Goal: Task Accomplishment & Management: Complete application form

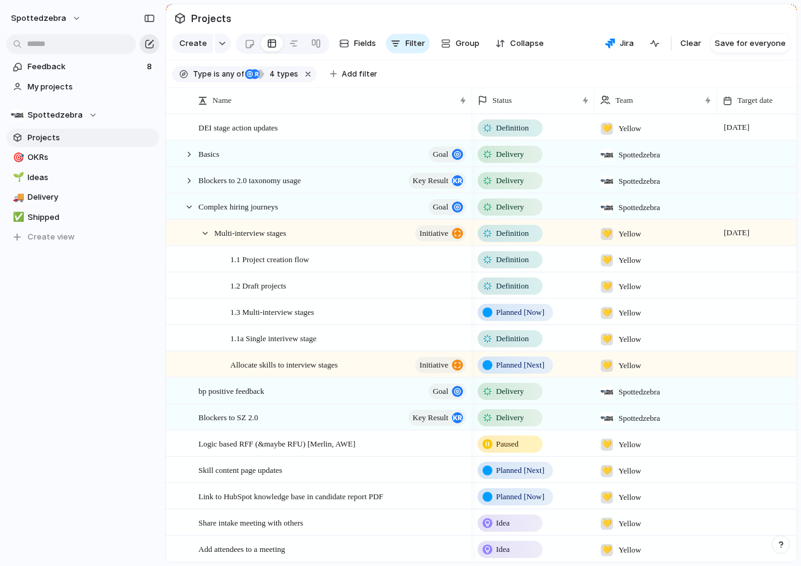
click at [155, 48] on button "button" at bounding box center [150, 44] width 20 height 20
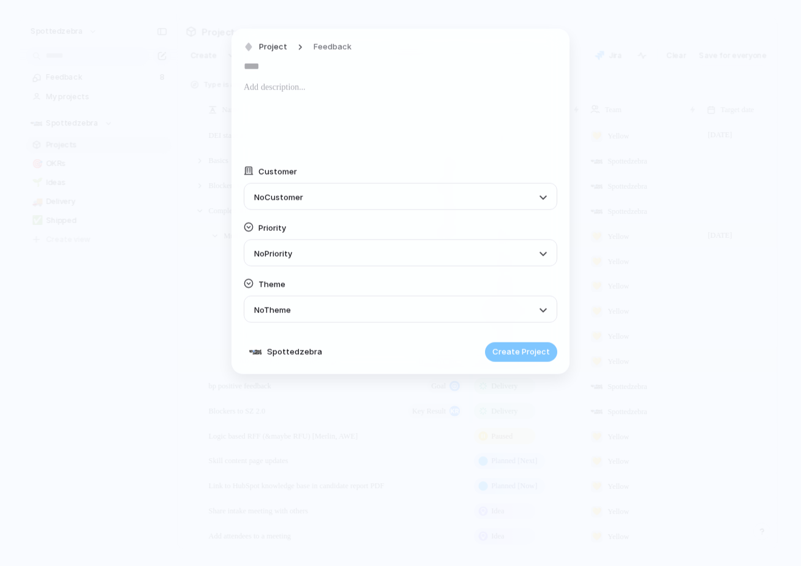
click at [304, 70] on input "text" at bounding box center [401, 66] width 314 height 20
type input "**********"
